Goal: Task Accomplishment & Management: Use online tool/utility

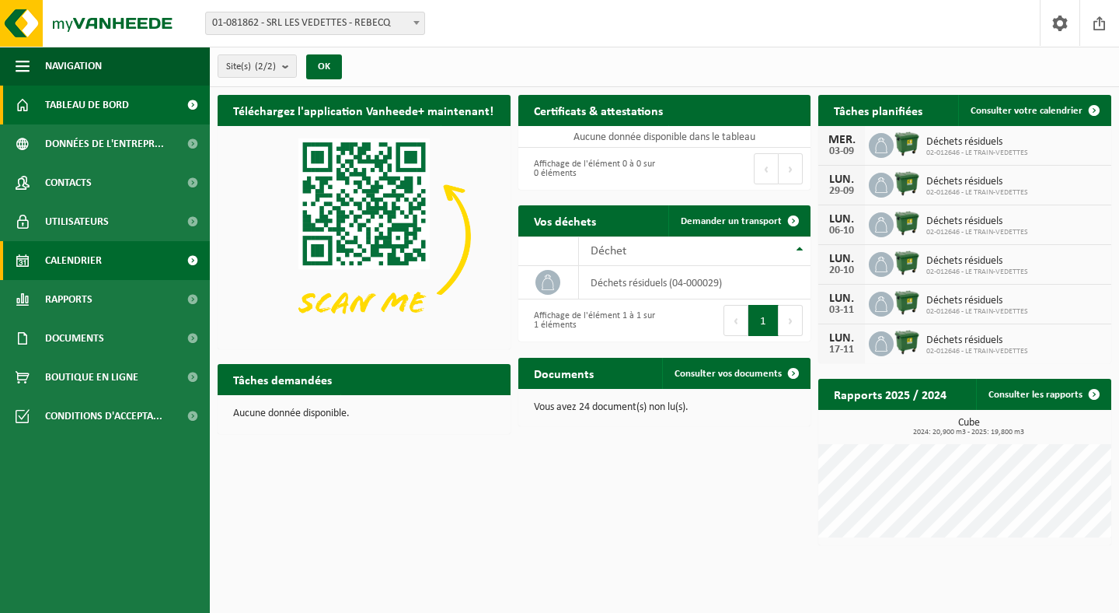
click at [114, 260] on link "Calendrier" at bounding box center [105, 260] width 210 height 39
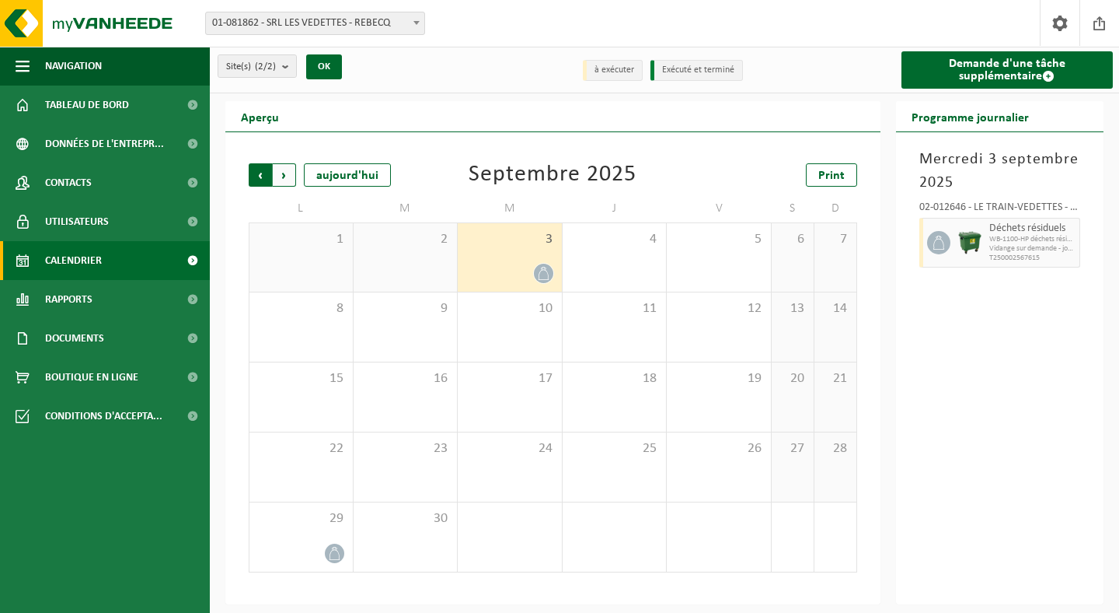
click at [283, 176] on span "Suivant" at bounding box center [284, 174] width 23 height 23
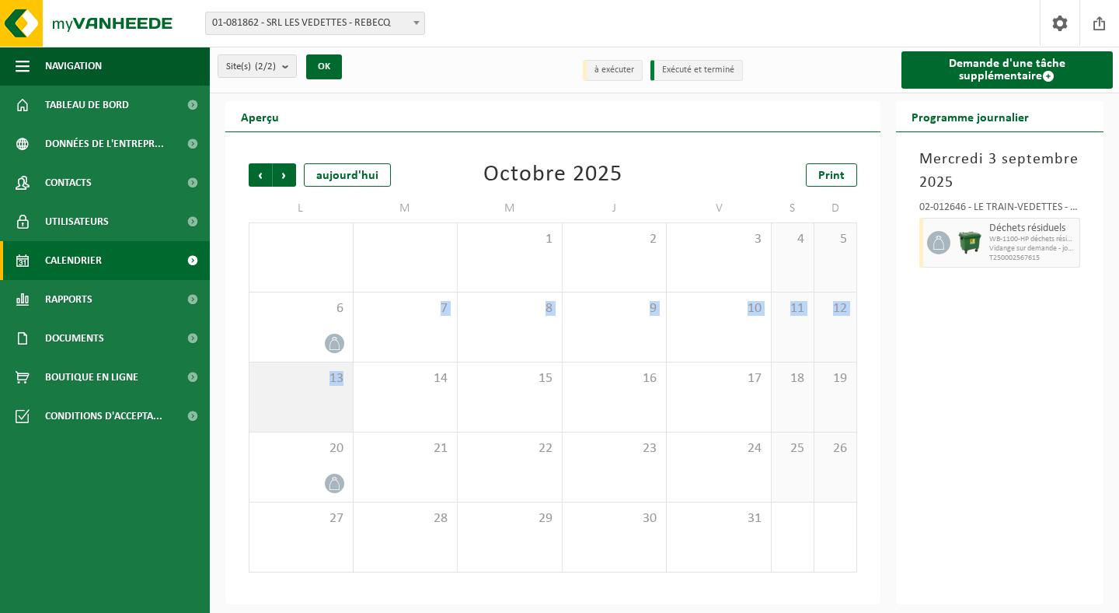
drag, startPoint x: 337, startPoint y: 341, endPoint x: 333, endPoint y: 389, distance: 48.4
click at [333, 393] on tbody "29 30 1 2 3 4 5 6 7 8 9 10 11 12 13 14 15 16 17 18 19 20 21 22 23 24 25 26 27 2…" at bounding box center [553, 397] width 609 height 350
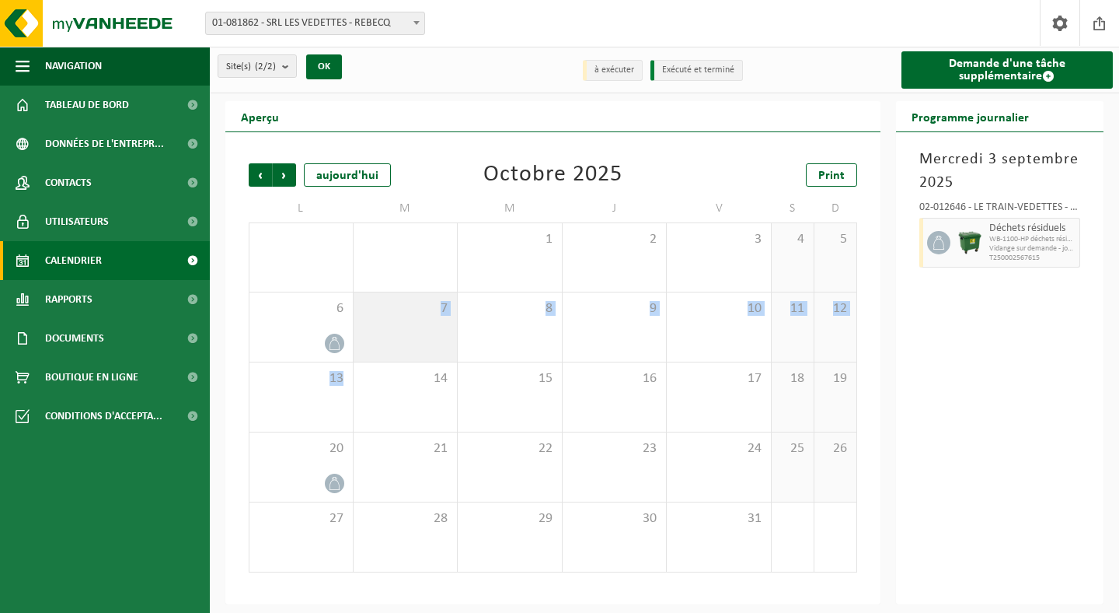
click at [385, 327] on div "7" at bounding box center [406, 326] width 104 height 69
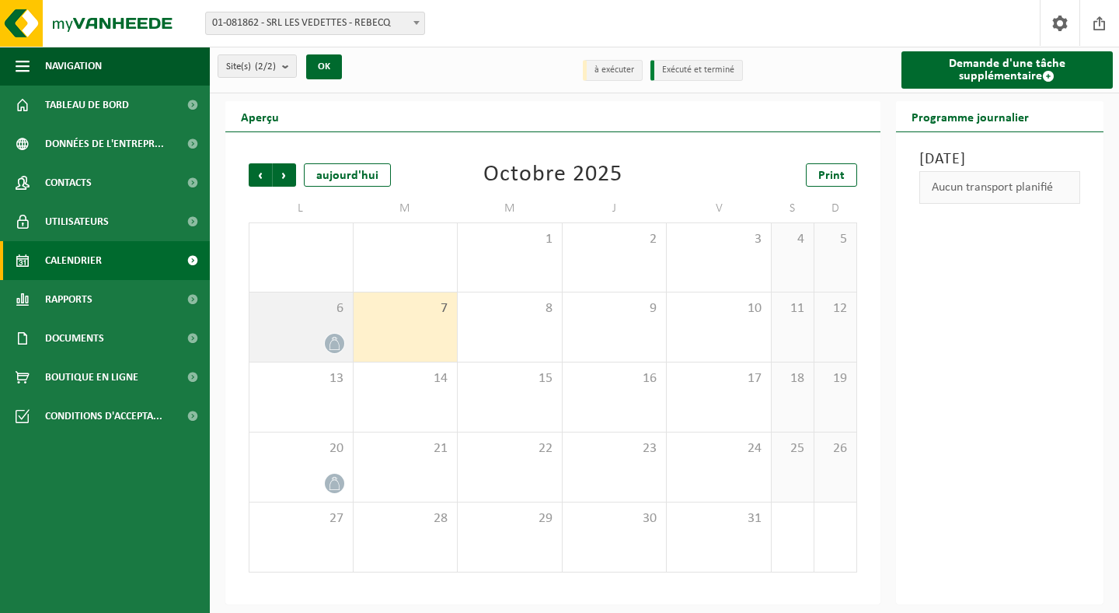
click at [335, 340] on icon at bounding box center [334, 343] width 13 height 13
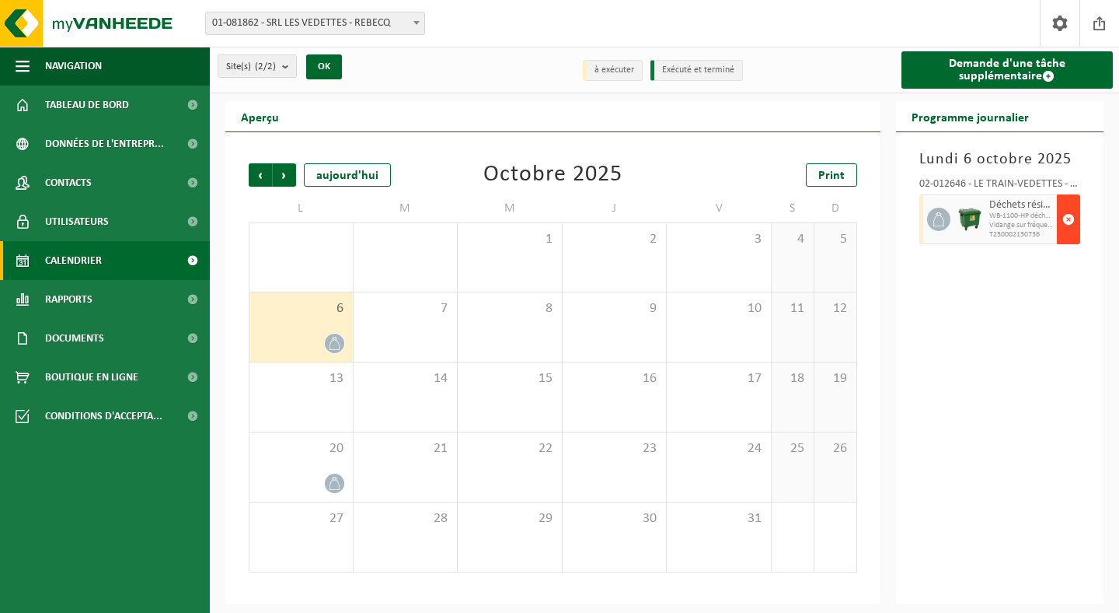
click at [1070, 217] on span "button" at bounding box center [1069, 219] width 12 height 31
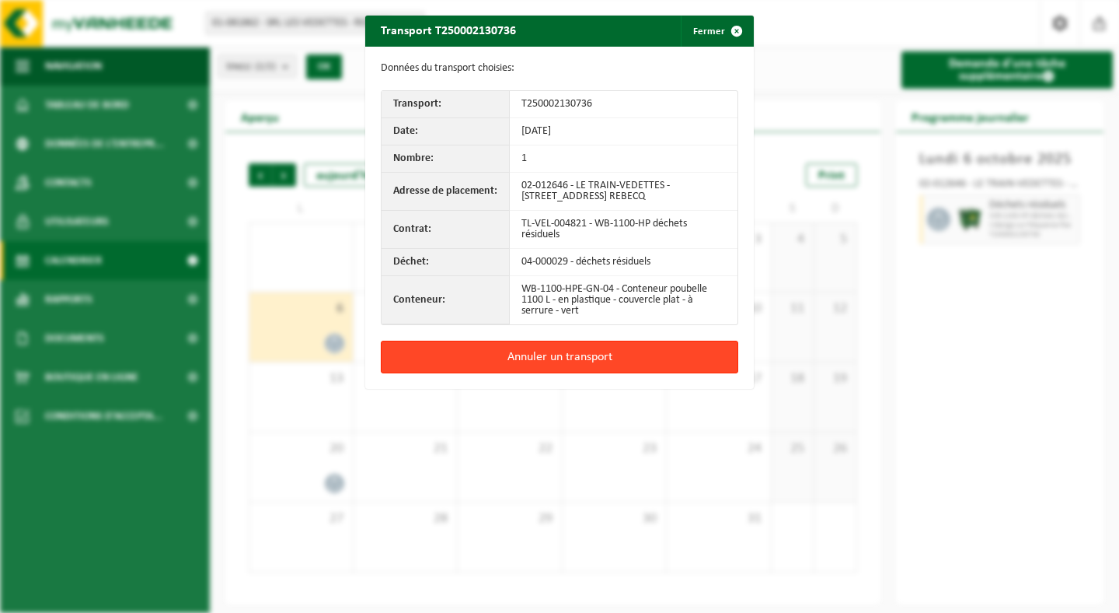
click at [676, 353] on button "Annuler un transport" at bounding box center [560, 356] width 358 height 33
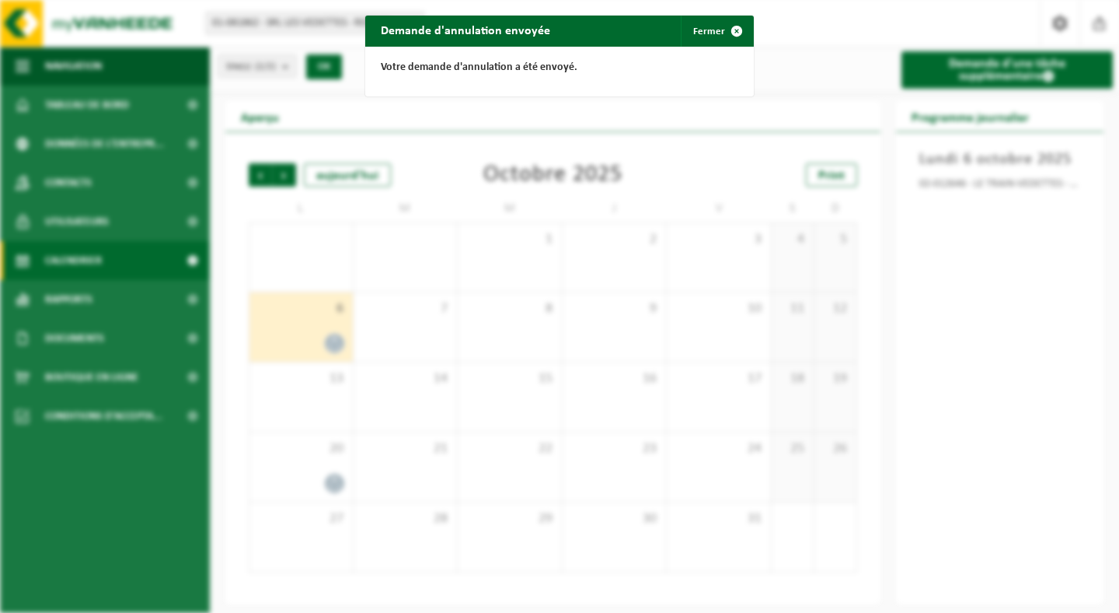
click at [440, 136] on div "Demande d'annulation envoyée Fermer Votre demande d'annulation a été envoyé." at bounding box center [559, 306] width 1119 height 613
